Goal: Task Accomplishment & Management: Manage account settings

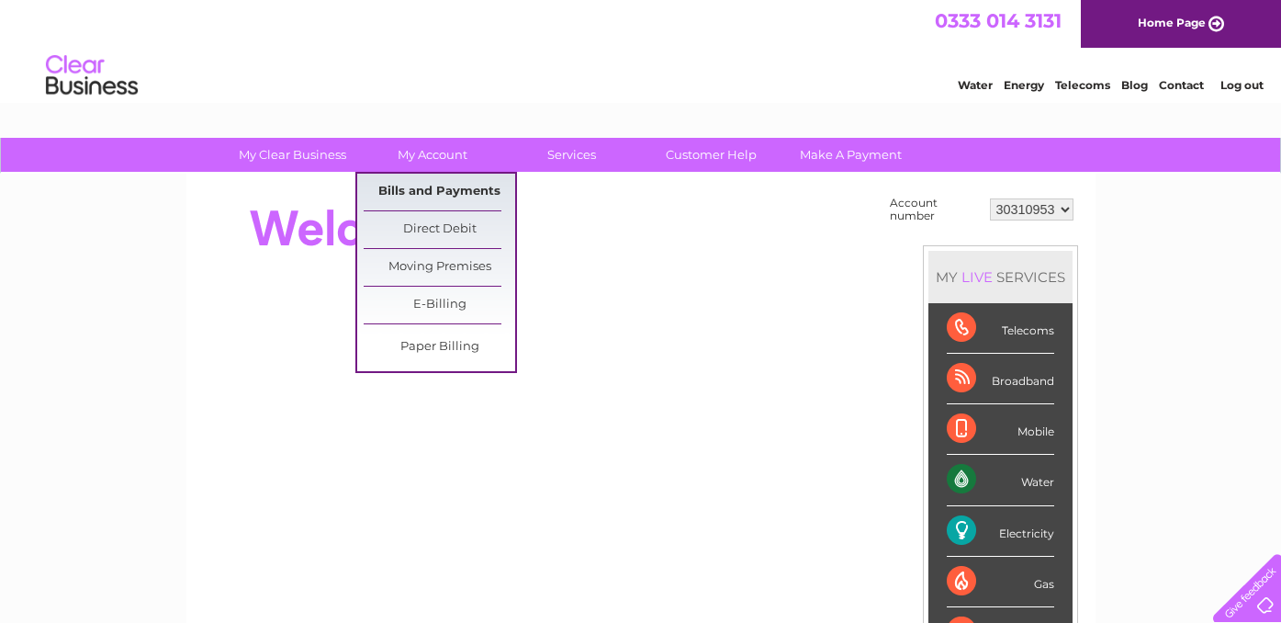
click at [481, 190] on link "Bills and Payments" at bounding box center [440, 192] width 152 height 37
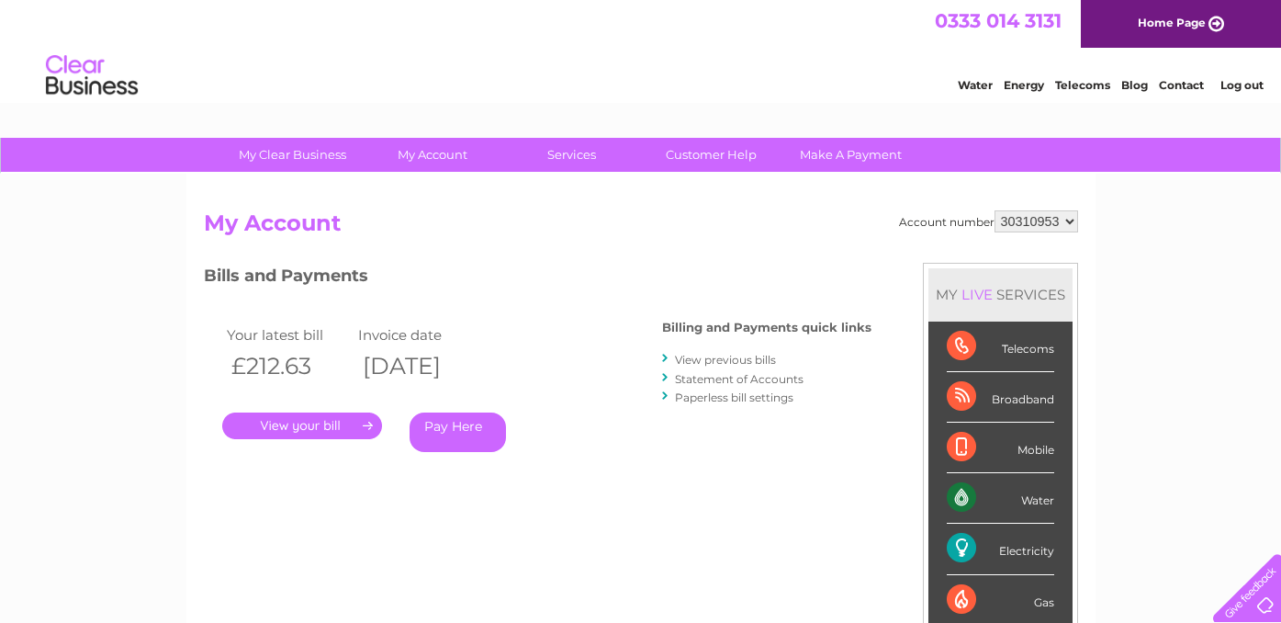
click at [757, 359] on link "View previous bills" at bounding box center [725, 360] width 101 height 14
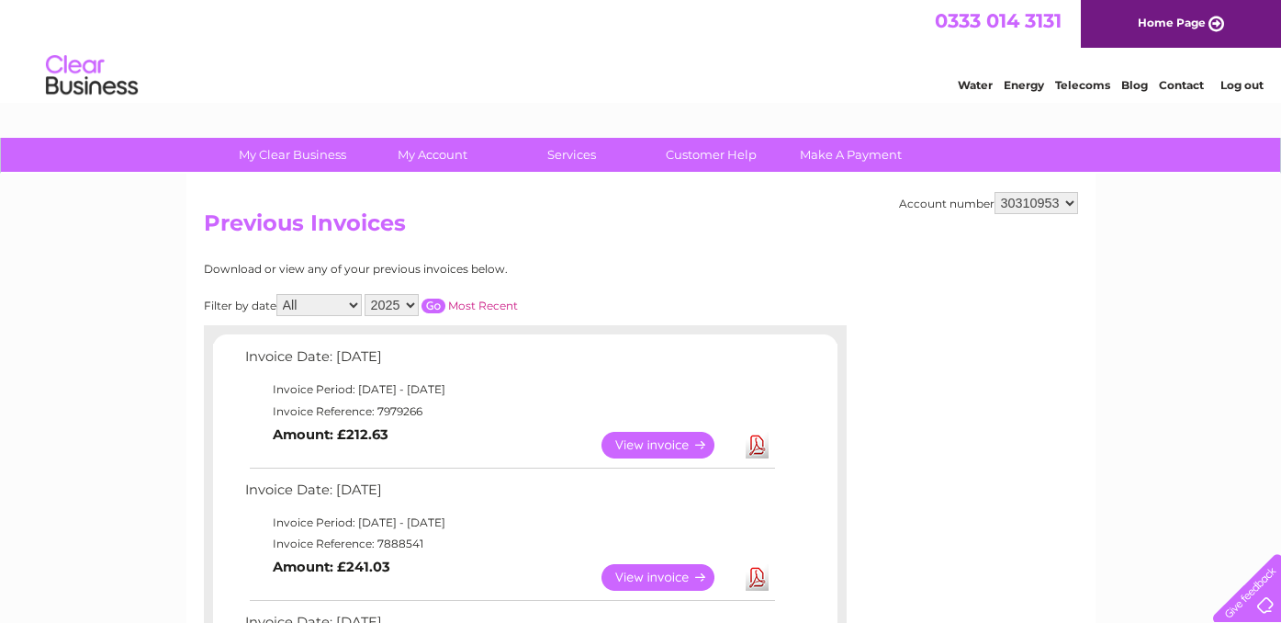
click at [62, 58] on img at bounding box center [92, 76] width 94 height 56
